Goal: Find specific page/section: Find specific page/section

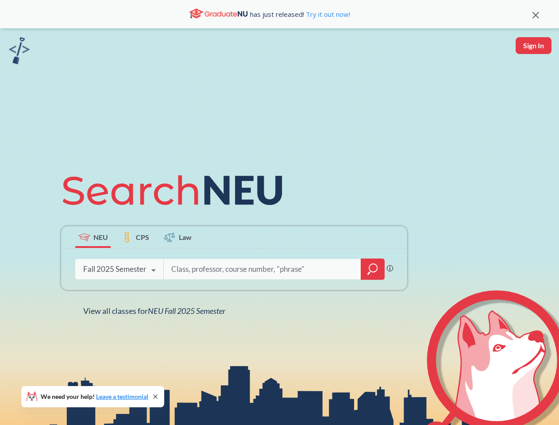
click at [279, 212] on icon at bounding box center [176, 191] width 231 height 50
click at [536, 14] on icon at bounding box center [535, 15] width 7 height 7
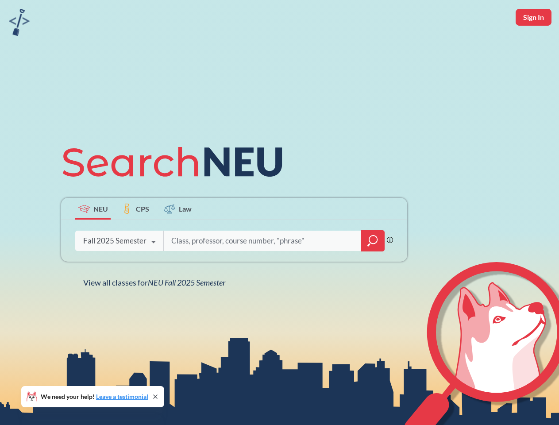
click at [533, 46] on div "NEU CPS Law Phrase search guarantees the exact search appears in the results. E…" at bounding box center [279, 212] width 559 height 425
click at [93, 237] on div "Fall 2025 Semester" at bounding box center [114, 241] width 63 height 10
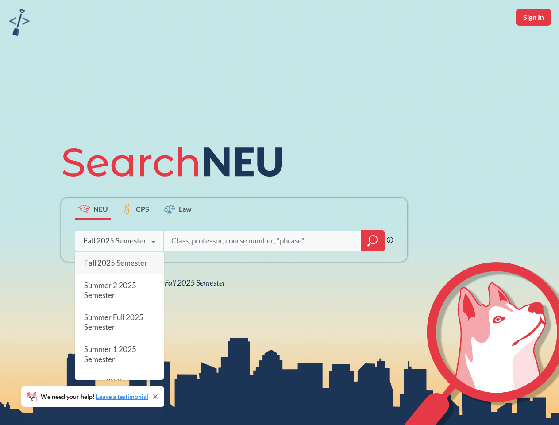
click at [135, 237] on div "Fall 2025 Semester" at bounding box center [114, 241] width 63 height 10
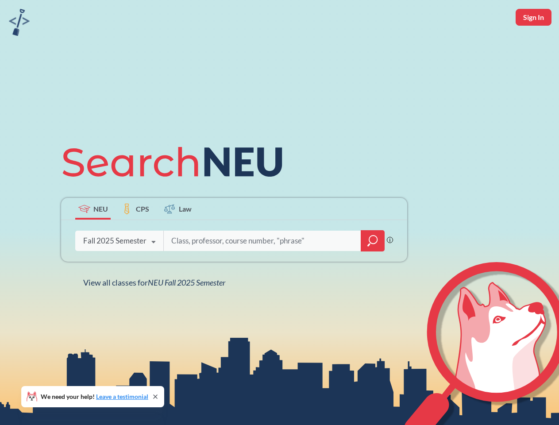
click at [178, 237] on input "search" at bounding box center [262, 240] width 184 height 19
click at [373, 269] on div "NEU CPS Law Phrase search guarantees the exact search appears in the results. E…" at bounding box center [234, 212] width 357 height 150
click at [119, 269] on div "NEU CPS Law Phrase search guarantees the exact search appears in the results. E…" at bounding box center [234, 212] width 357 height 150
click at [154, 270] on div "NEU CPS Law Phrase search guarantees the exact search appears in the results. E…" at bounding box center [234, 212] width 357 height 150
click at [156, 311] on div "NEU CPS Law Phrase search guarantees the exact search appears in the results. E…" at bounding box center [279, 212] width 559 height 425
